Goal: Use online tool/utility: Utilize a website feature to perform a specific function

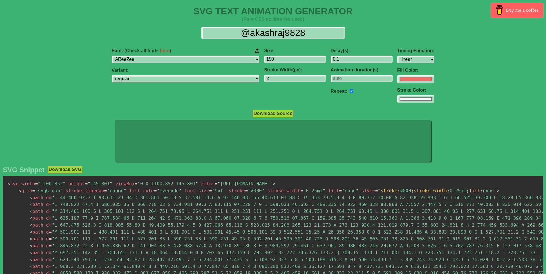
select select "linear"
select select "[PERSON_NAME] Sans JP"
click option "[PERSON_NAME] Sans JP" at bounding box center [0, 0] width 0 height 0
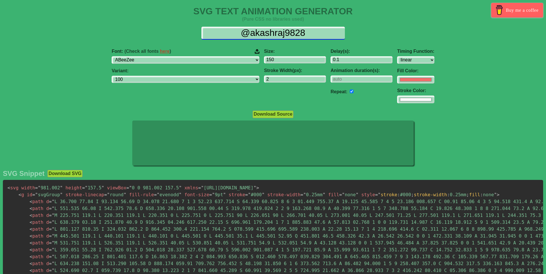
click at [270, 34] on input "@akashraj9828" at bounding box center [272, 33] width 143 height 13
type input "n"
select select "100"
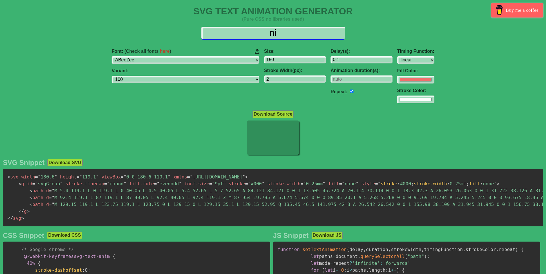
type input "n"
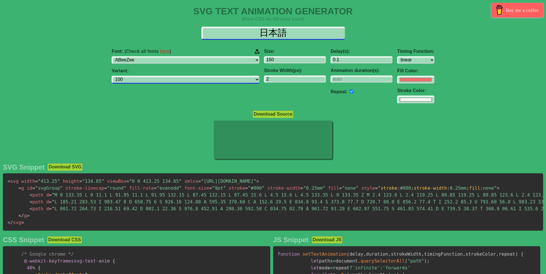
type input "日本語"
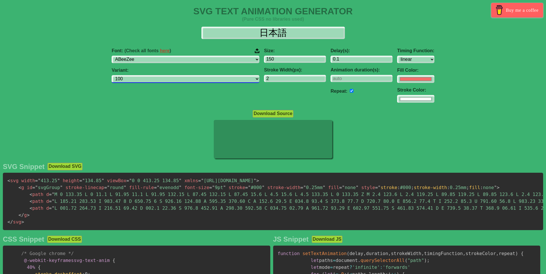
click at [112, 75] on select "100 200 300 regular 500 600 700 800 900" at bounding box center [186, 79] width 148 height 8
select select "800"
click option "800" at bounding box center [0, 0] width 0 height 0
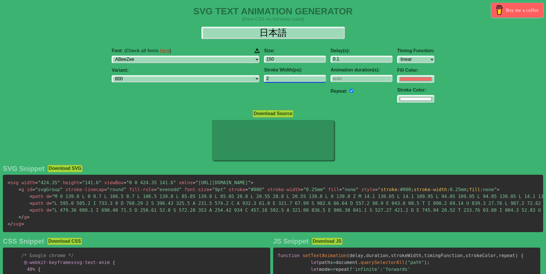
click at [264, 79] on input "2" at bounding box center [295, 79] width 62 height 8
type input "1"
